Goal: Entertainment & Leisure: Consume media (video, audio)

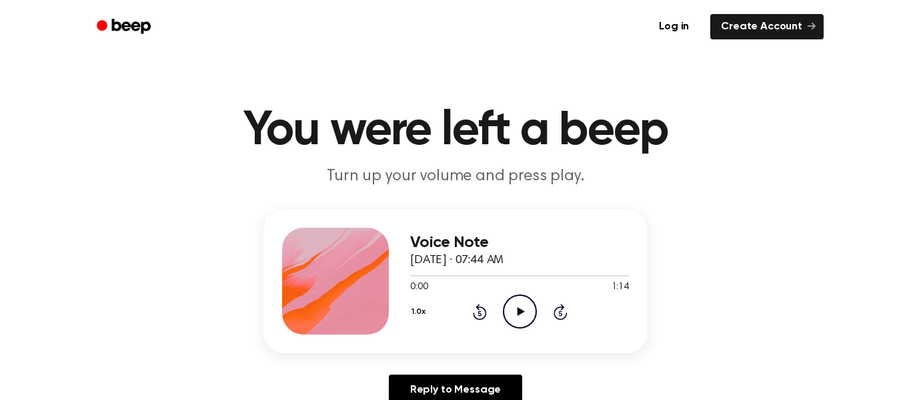
click at [525, 306] on icon "Play Audio" at bounding box center [520, 311] width 34 height 34
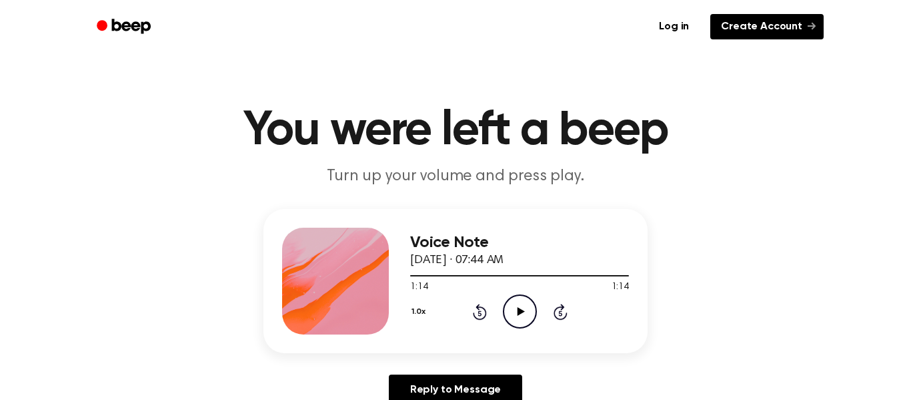
click at [739, 28] on link "Create Account" at bounding box center [767, 26] width 113 height 25
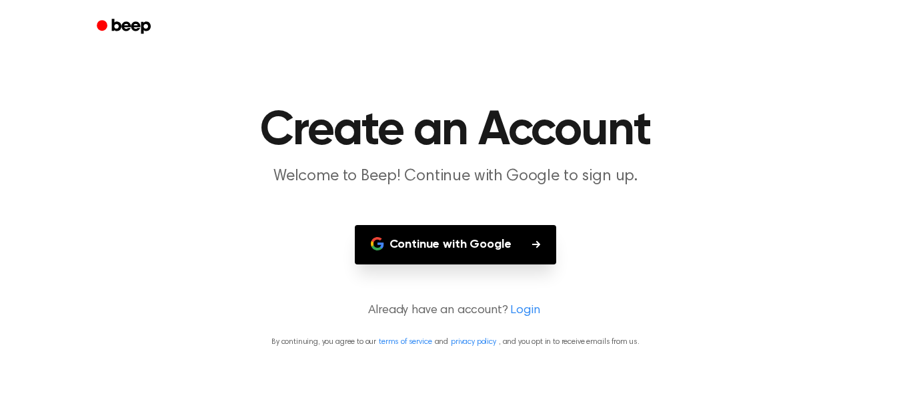
click at [447, 244] on button "Continue with Google" at bounding box center [456, 244] width 202 height 39
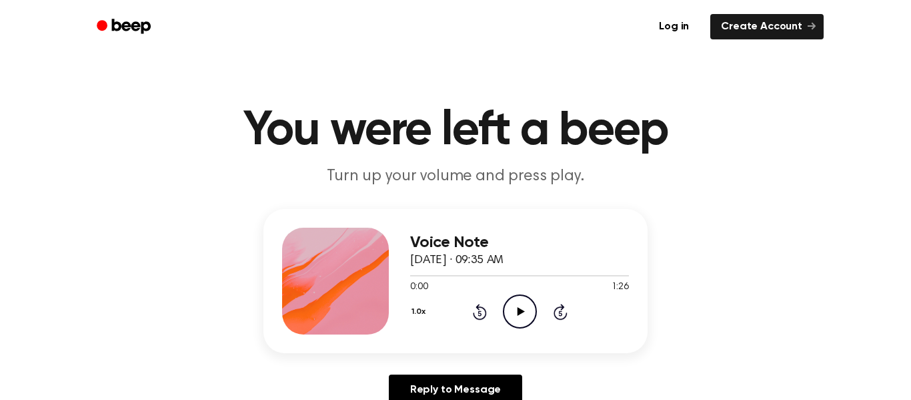
click at [523, 313] on icon "Play Audio" at bounding box center [520, 311] width 34 height 34
click at [522, 311] on icon at bounding box center [520, 311] width 6 height 9
click at [522, 311] on icon at bounding box center [520, 311] width 7 height 9
click at [558, 314] on icon "Skip 5 seconds" at bounding box center [560, 311] width 15 height 17
click at [516, 308] on icon "Play Audio" at bounding box center [520, 311] width 34 height 34
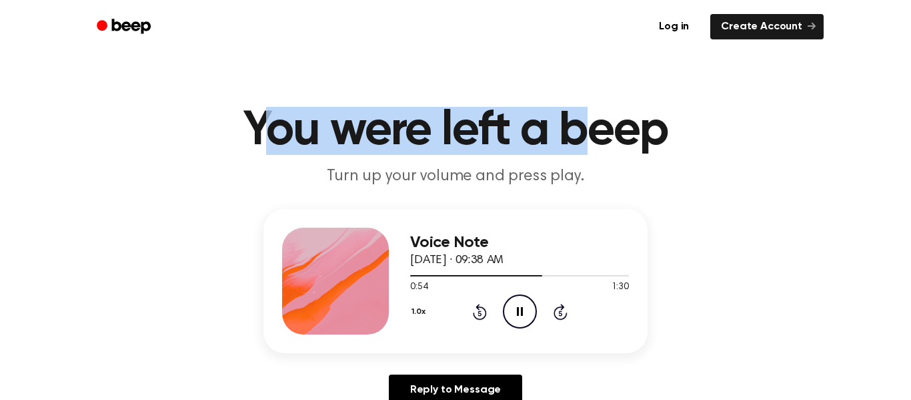
drag, startPoint x: 260, startPoint y: 130, endPoint x: 580, endPoint y: 126, distance: 319.6
click at [580, 126] on h1 "You were left a beep" at bounding box center [455, 131] width 683 height 48
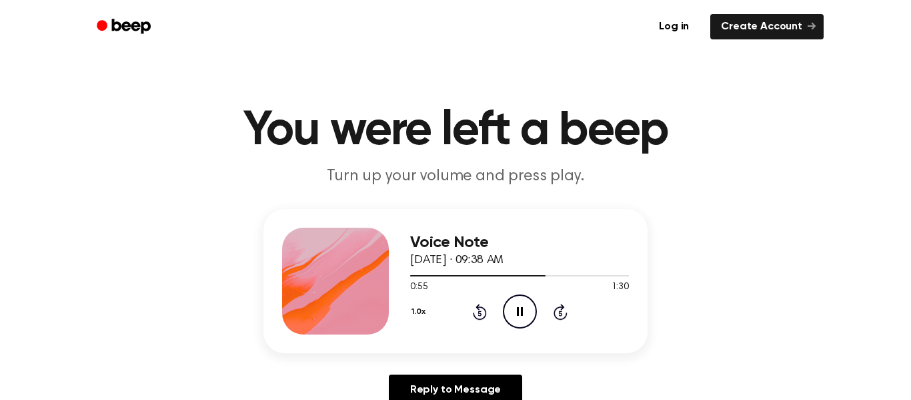
click at [252, 137] on h1 "You were left a beep" at bounding box center [455, 131] width 683 height 48
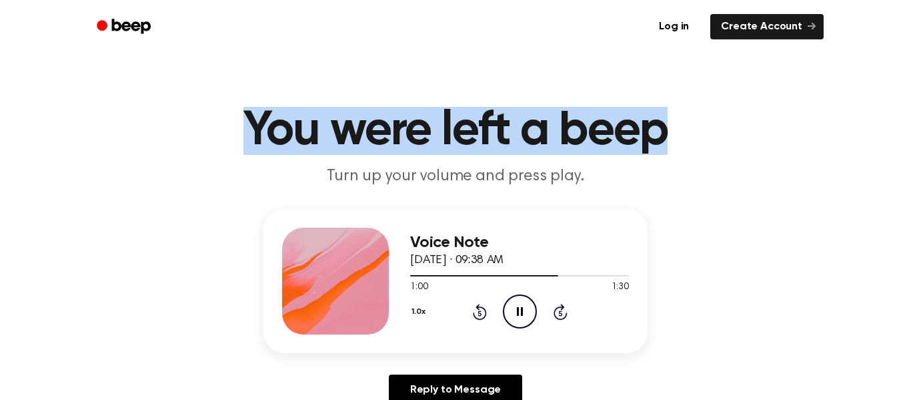
drag, startPoint x: 252, startPoint y: 128, endPoint x: 675, endPoint y: 60, distance: 428.4
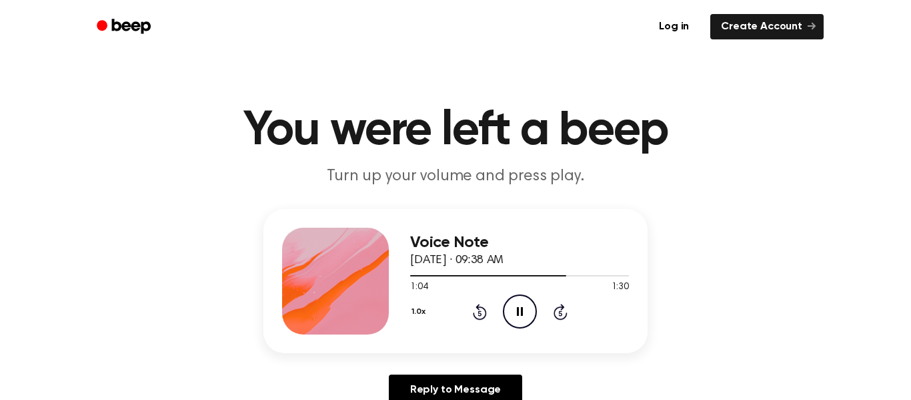
click at [196, 166] on header "You were left a beep Turn up your volume and press play." at bounding box center [455, 147] width 879 height 81
drag, startPoint x: 338, startPoint y: 174, endPoint x: 510, endPoint y: 168, distance: 172.2
click at [510, 168] on p "Turn up your volume and press play." at bounding box center [455, 176] width 512 height 22
drag, startPoint x: 335, startPoint y: 173, endPoint x: 317, endPoint y: 182, distance: 20.0
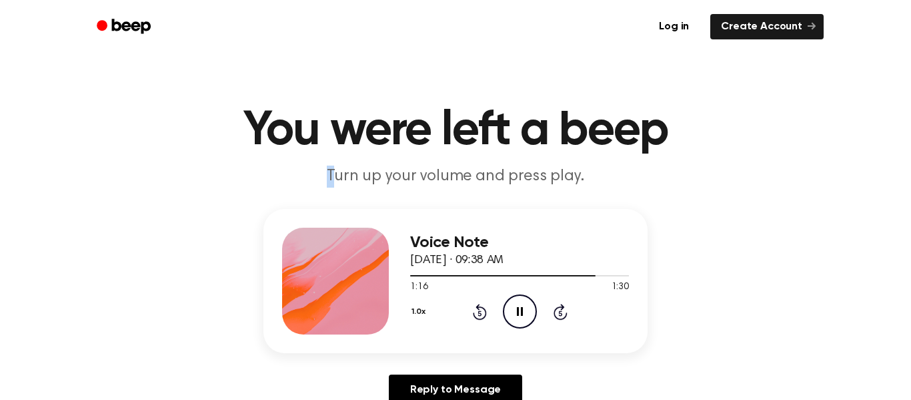
click at [317, 182] on p "Turn up your volume and press play." at bounding box center [455, 176] width 512 height 22
click at [258, 184] on p "Turn up your volume and press play." at bounding box center [455, 176] width 512 height 22
drag, startPoint x: 334, startPoint y: 173, endPoint x: 450, endPoint y: 187, distance: 117.0
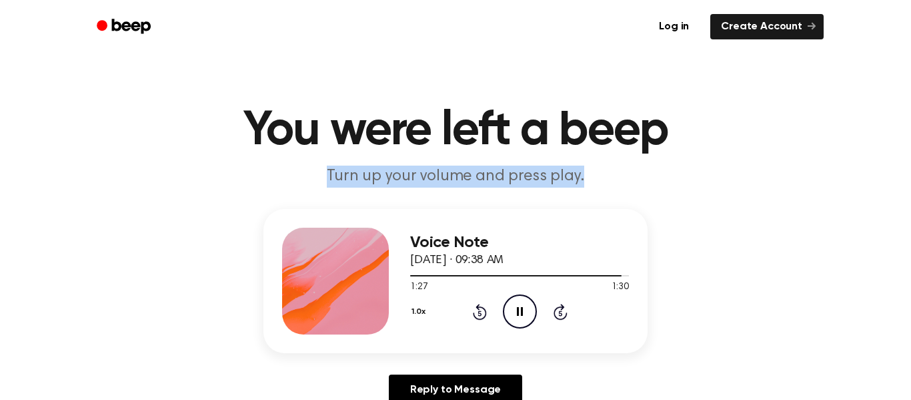
drag, startPoint x: 333, startPoint y: 170, endPoint x: 696, endPoint y: 164, distance: 363.0
click at [696, 164] on header "You were left a beep Turn up your volume and press play." at bounding box center [455, 147] width 879 height 81
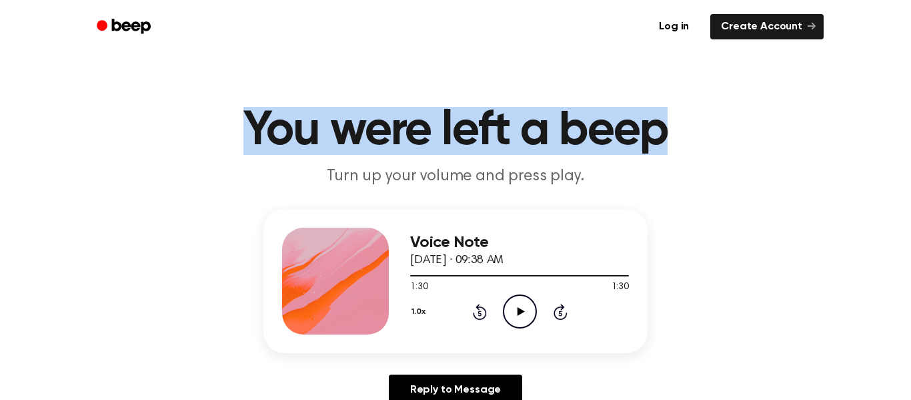
drag, startPoint x: 660, startPoint y: 133, endPoint x: 13, endPoint y: 69, distance: 650.4
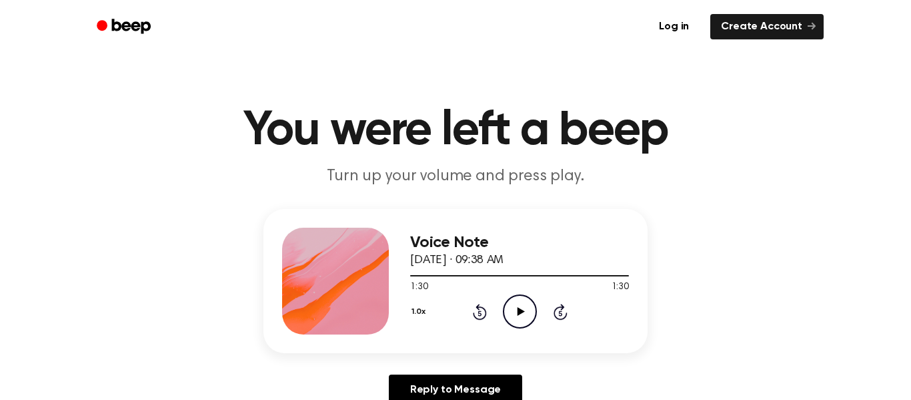
click at [757, 234] on div "Voice Note September 6, 2024 · 09:38 AM 1:30 1:30 Your browser does not support…" at bounding box center [455, 312] width 879 height 207
click at [520, 309] on icon at bounding box center [520, 311] width 7 height 9
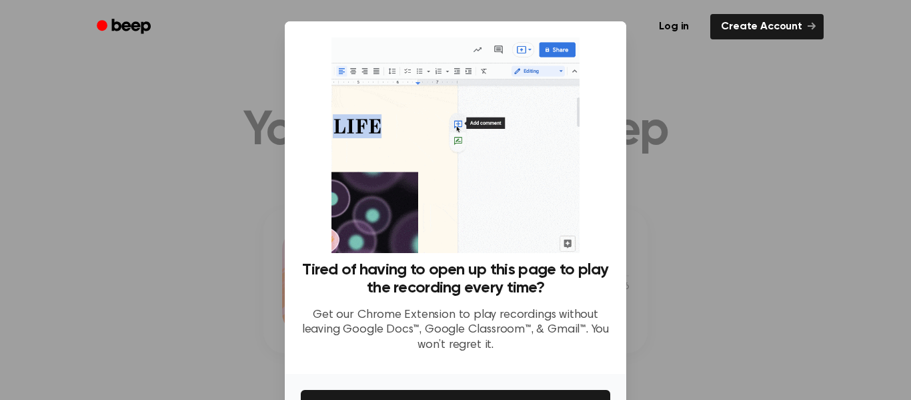
click at [660, 286] on div at bounding box center [455, 200] width 911 height 400
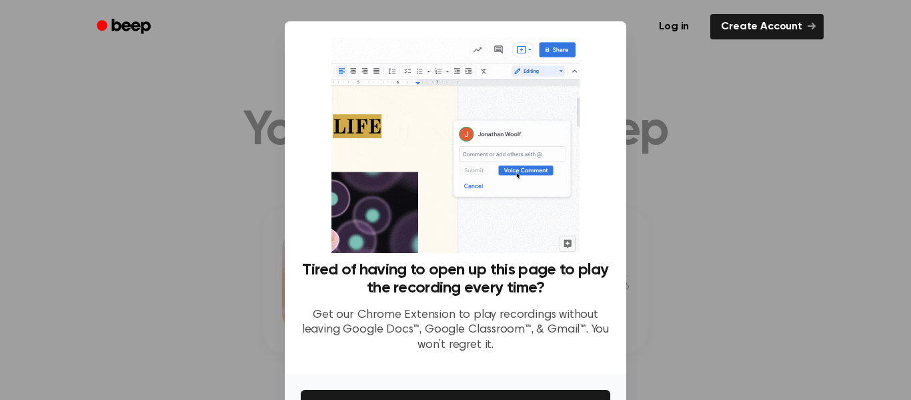
click at [791, 268] on div at bounding box center [455, 200] width 911 height 400
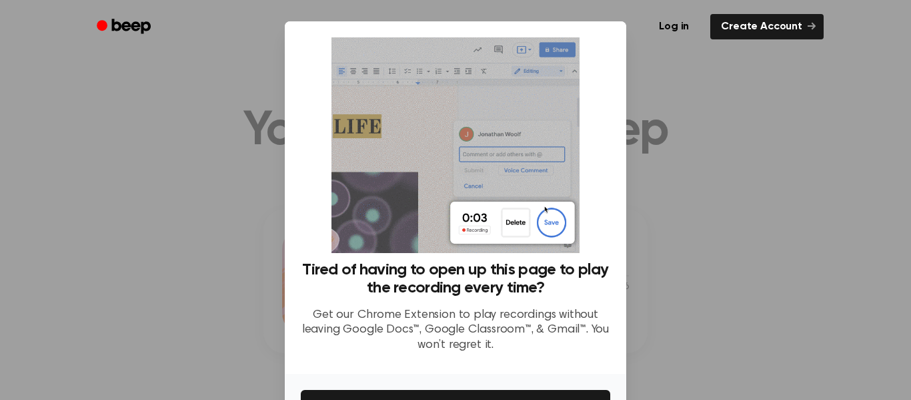
click at [791, 269] on div at bounding box center [455, 200] width 911 height 400
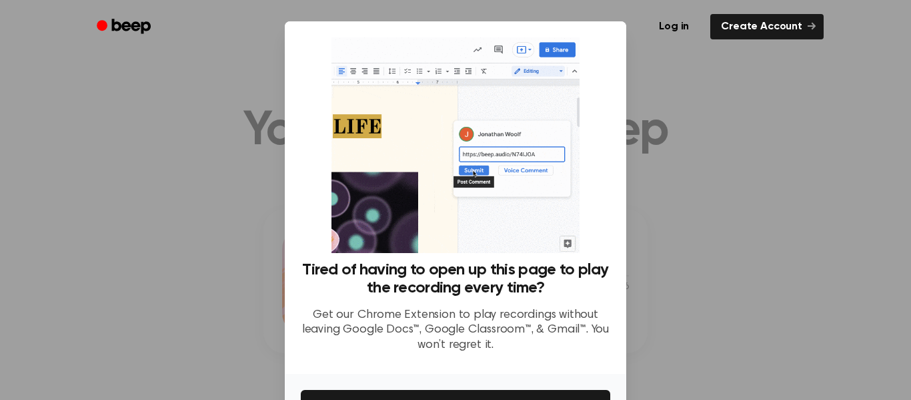
click at [791, 269] on div at bounding box center [455, 200] width 911 height 400
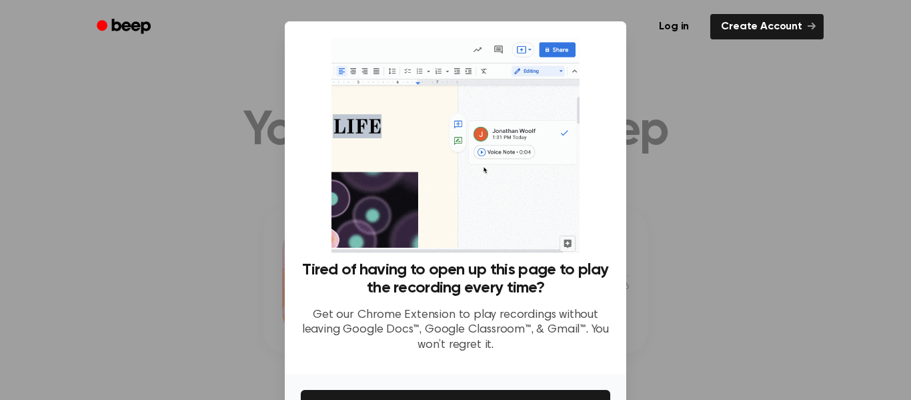
click at [791, 269] on div at bounding box center [455, 200] width 911 height 400
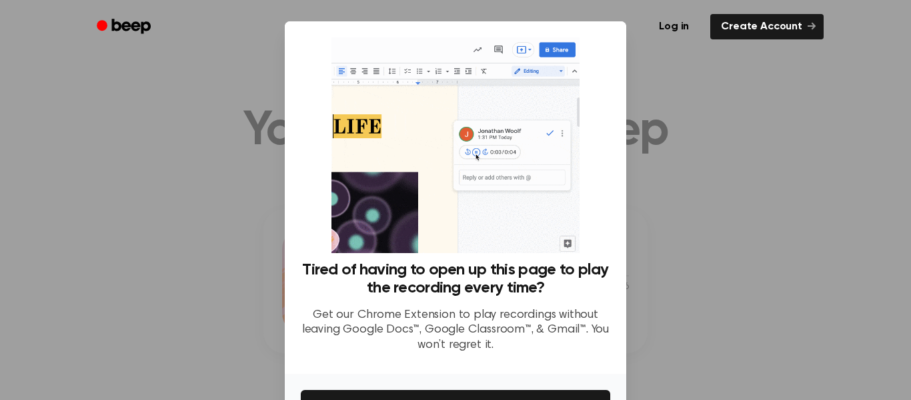
click at [791, 269] on div at bounding box center [455, 200] width 911 height 400
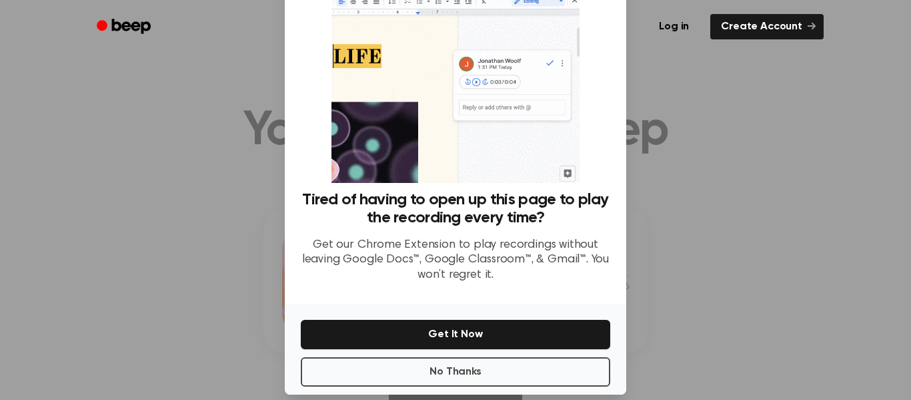
scroll to position [86, 0]
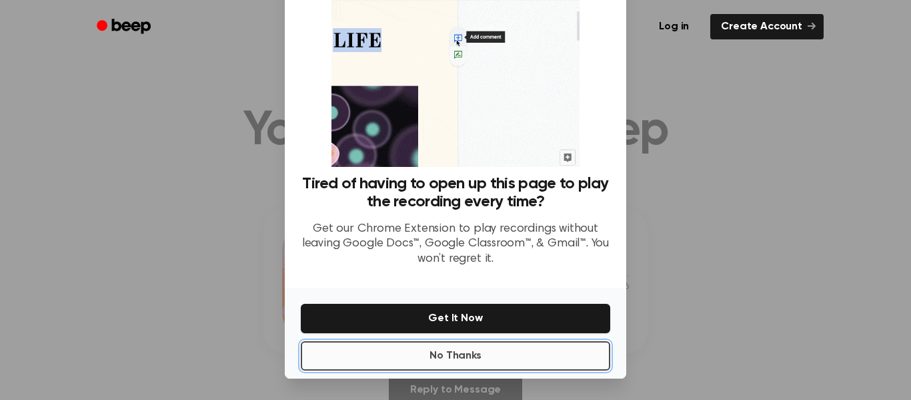
click at [533, 364] on button "No Thanks" at bounding box center [456, 355] width 310 height 29
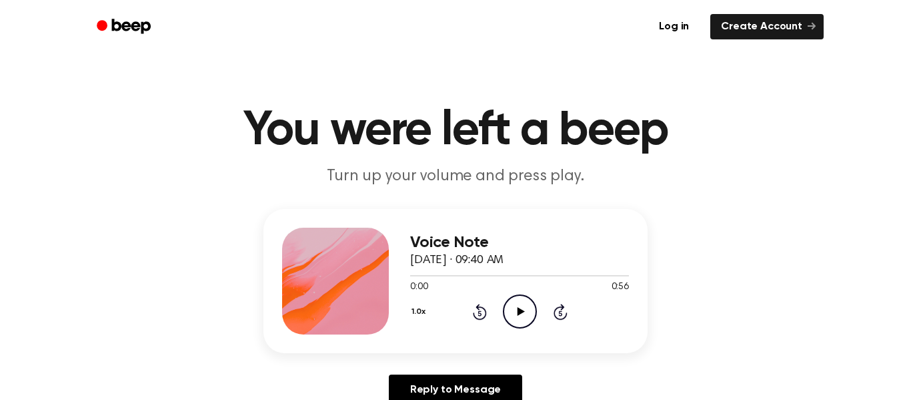
click at [516, 310] on icon "Play Audio" at bounding box center [520, 311] width 34 height 34
